Goal: Transaction & Acquisition: Purchase product/service

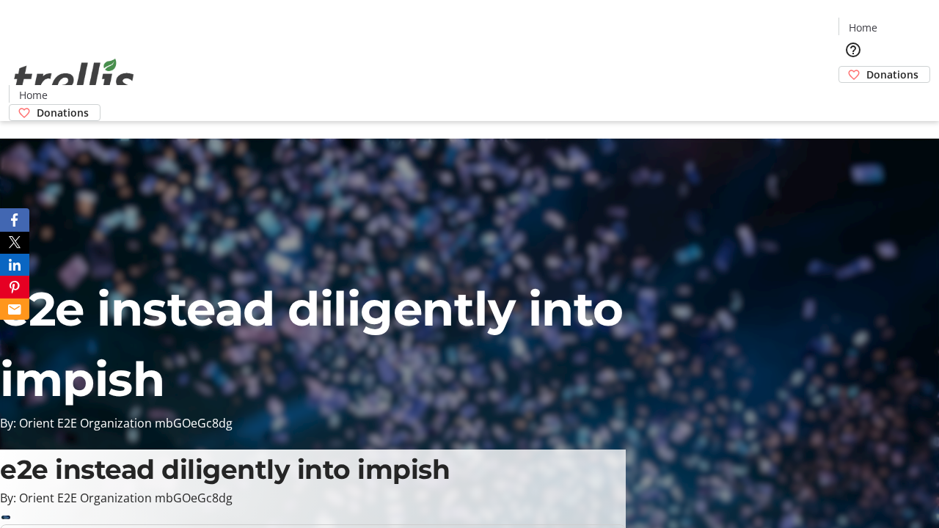
click at [866, 67] on span "Donations" at bounding box center [892, 74] width 52 height 15
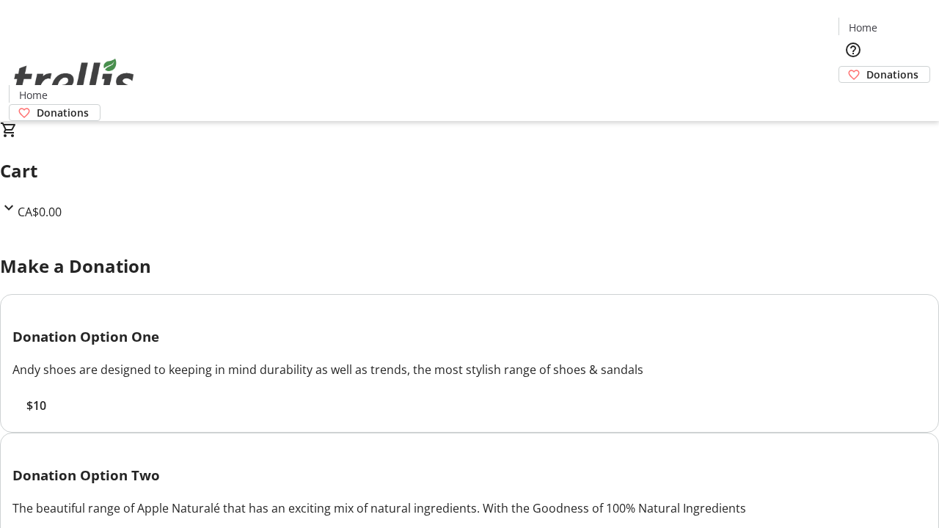
click at [46, 414] on span "$10" at bounding box center [36, 406] width 20 height 18
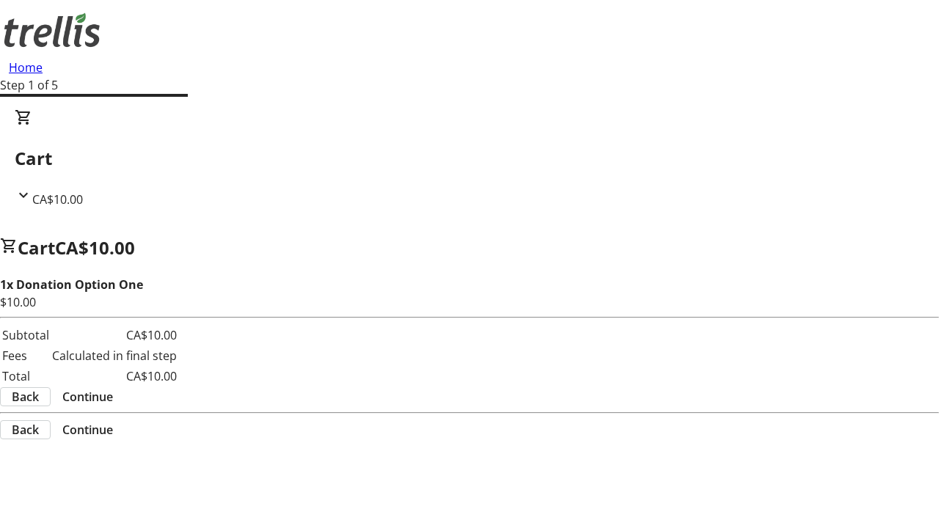
select select "CA"
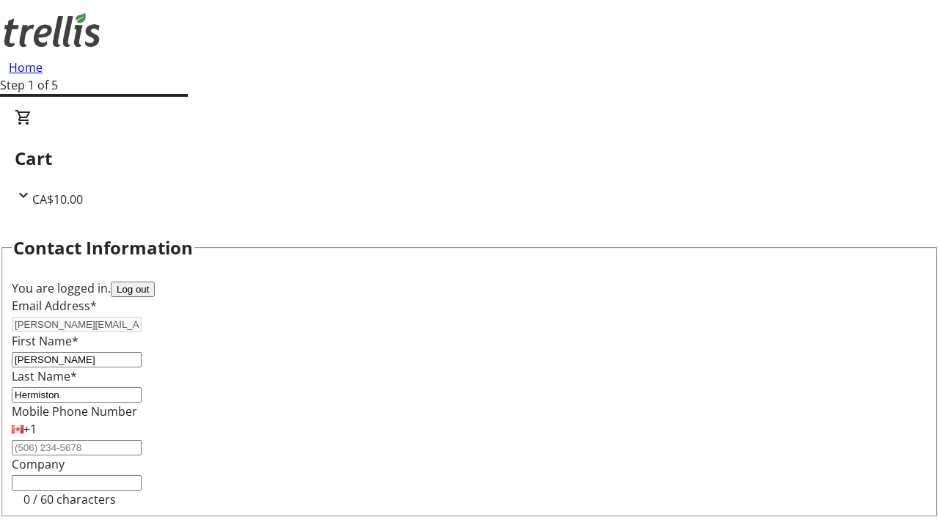
type input "[STREET_ADDRESS][PERSON_NAME]"
type input "Kelowna"
select select "BC"
type input "Kelowna"
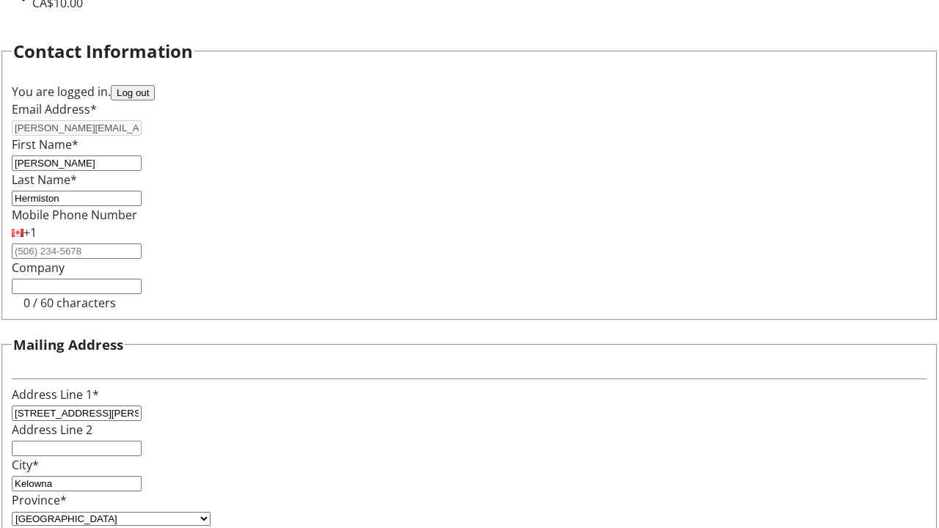
type input "V1Y 0C2"
